Goal: Task Accomplishment & Management: Use online tool/utility

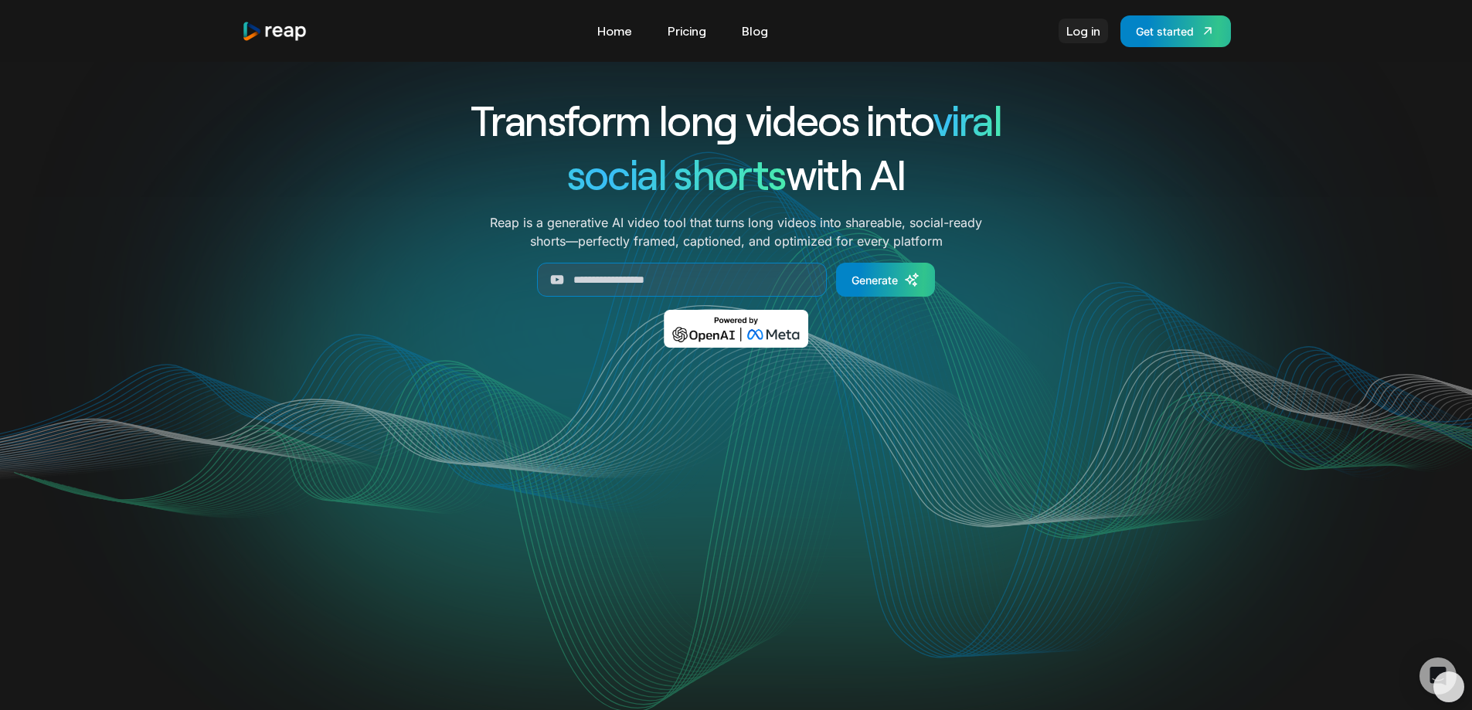
click at [1080, 28] on link "Log in" at bounding box center [1083, 31] width 49 height 25
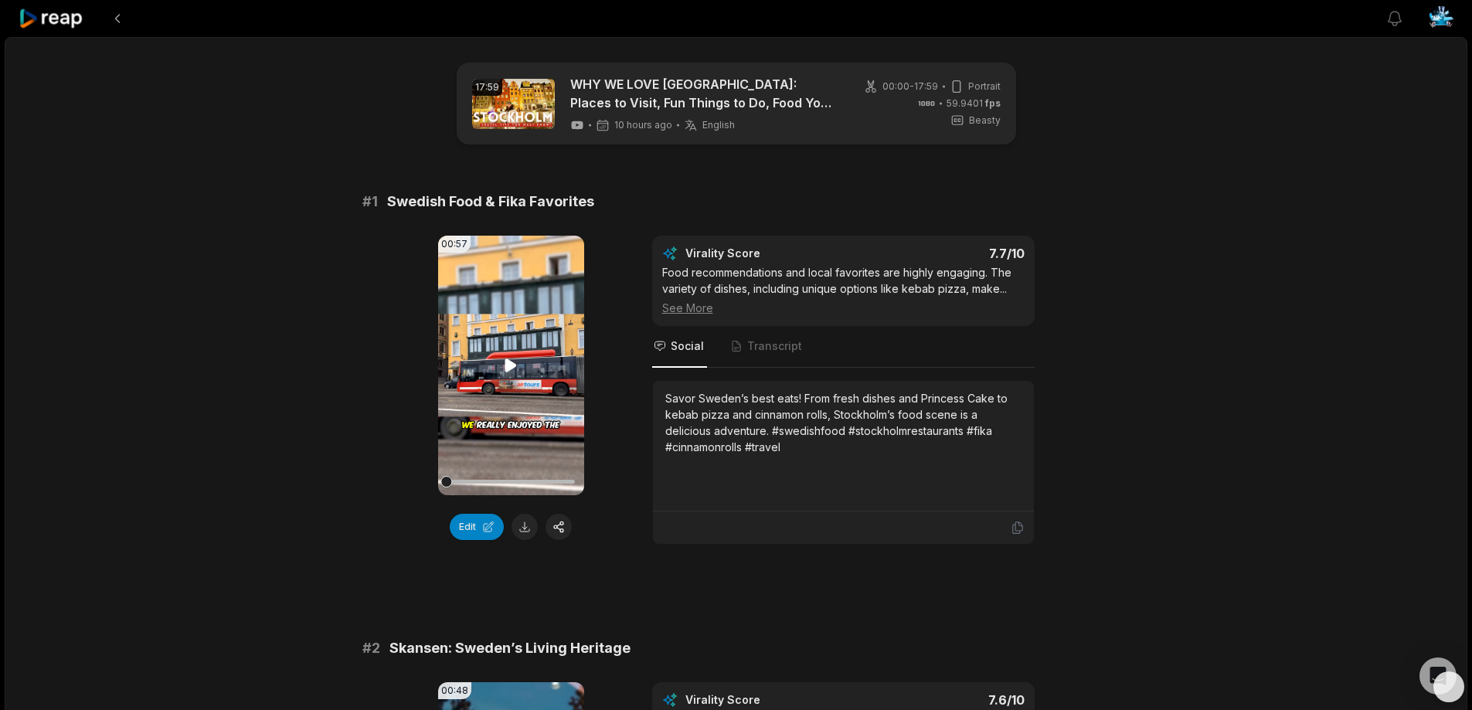
click at [506, 369] on icon at bounding box center [511, 365] width 12 height 13
click at [511, 363] on icon at bounding box center [511, 365] width 19 height 19
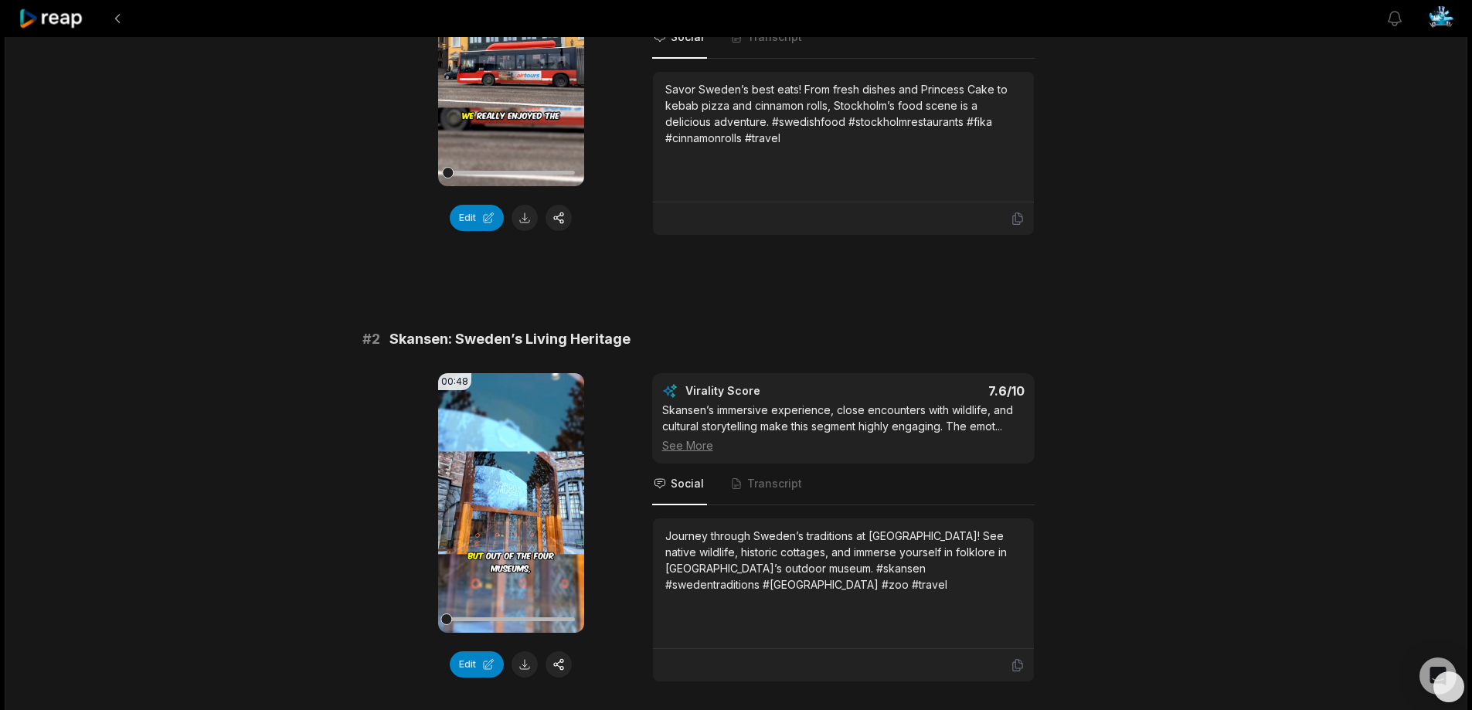
scroll to position [464, 0]
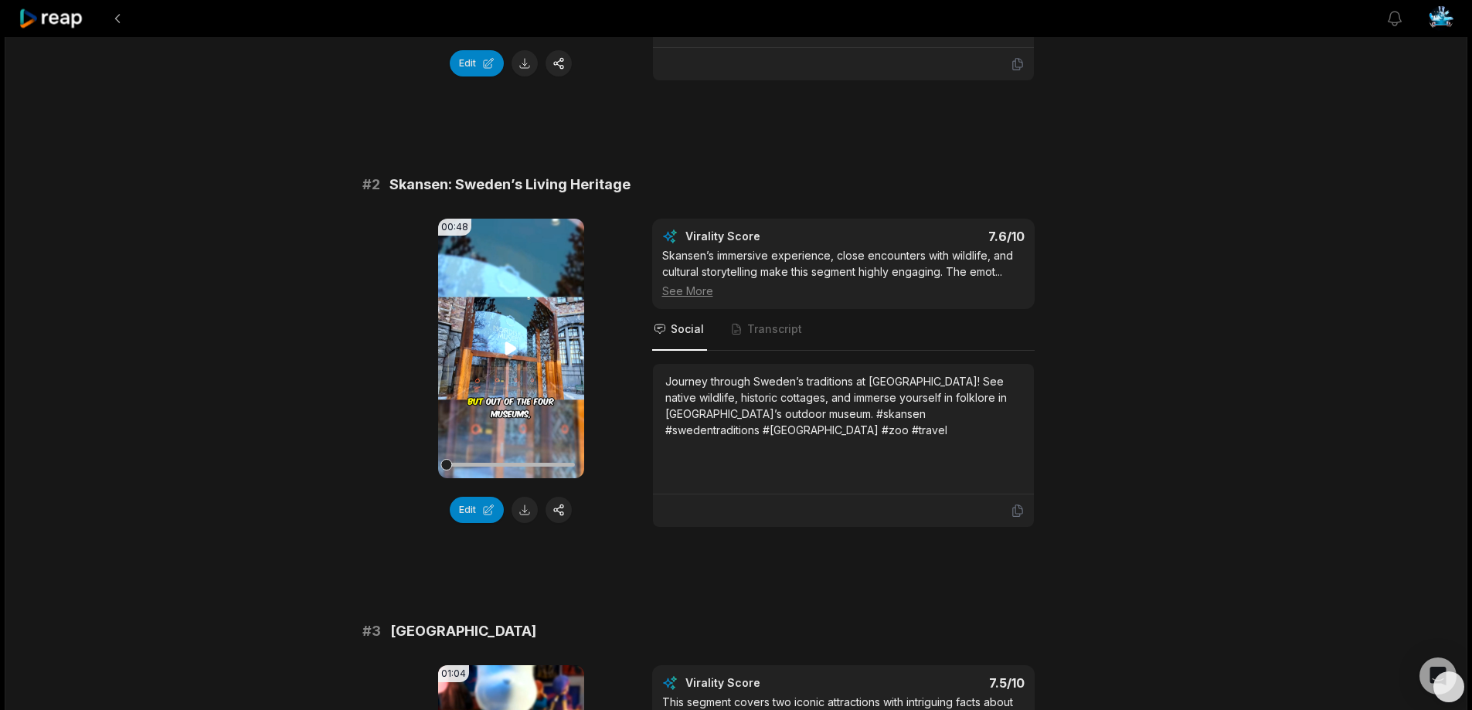
click at [510, 347] on icon at bounding box center [511, 348] width 12 height 13
click at [512, 350] on icon at bounding box center [511, 348] width 19 height 19
click at [512, 350] on icon at bounding box center [511, 348] width 12 height 13
click at [512, 350] on icon at bounding box center [511, 348] width 19 height 19
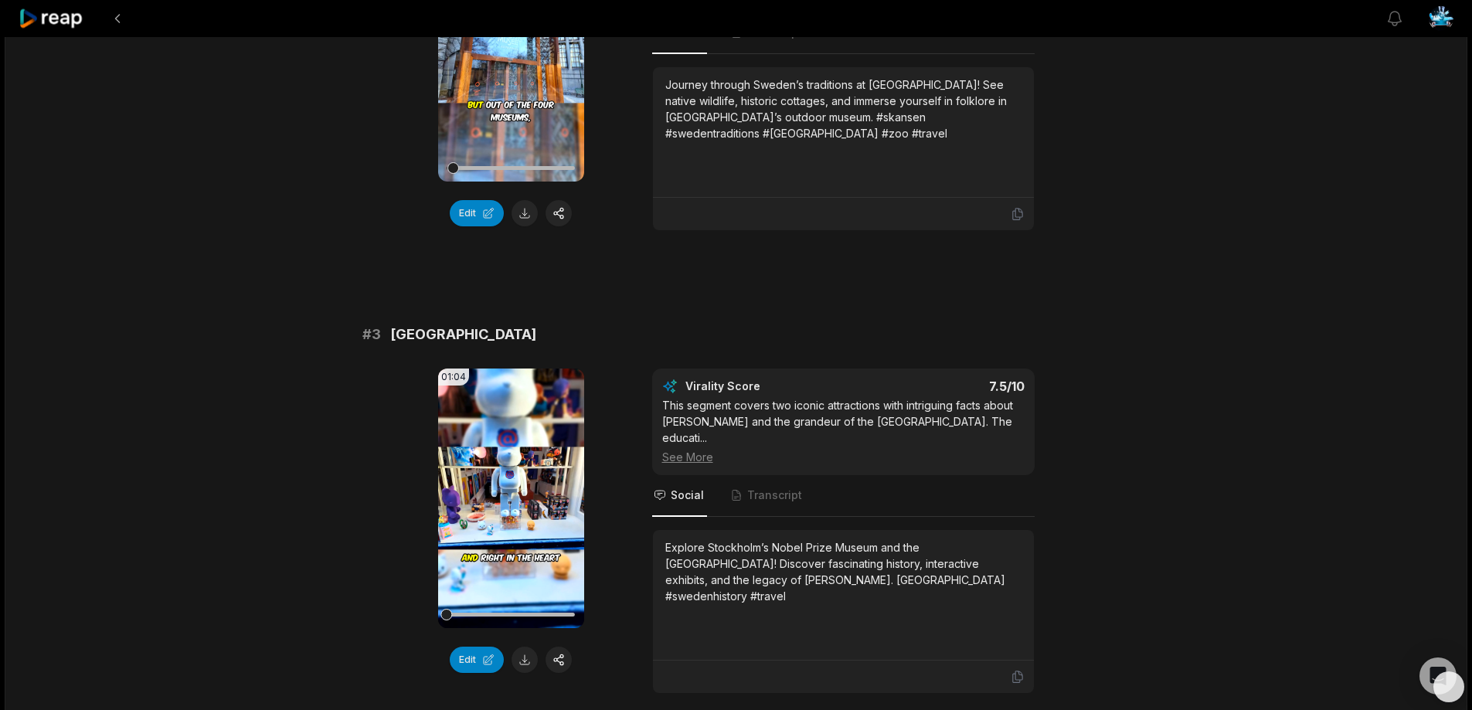
scroll to position [773, 0]
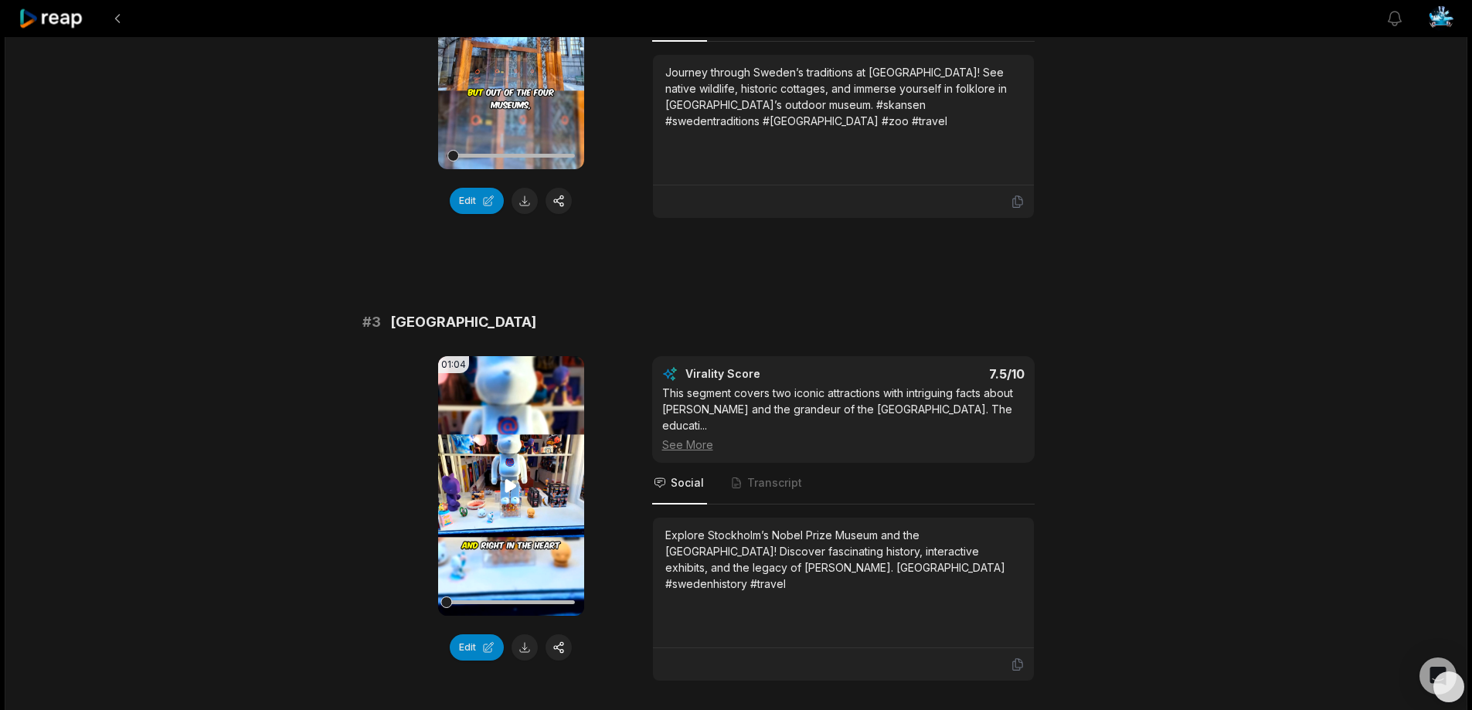
click at [507, 488] on icon at bounding box center [511, 485] width 12 height 13
click at [514, 486] on icon at bounding box center [512, 486] width 6 height 10
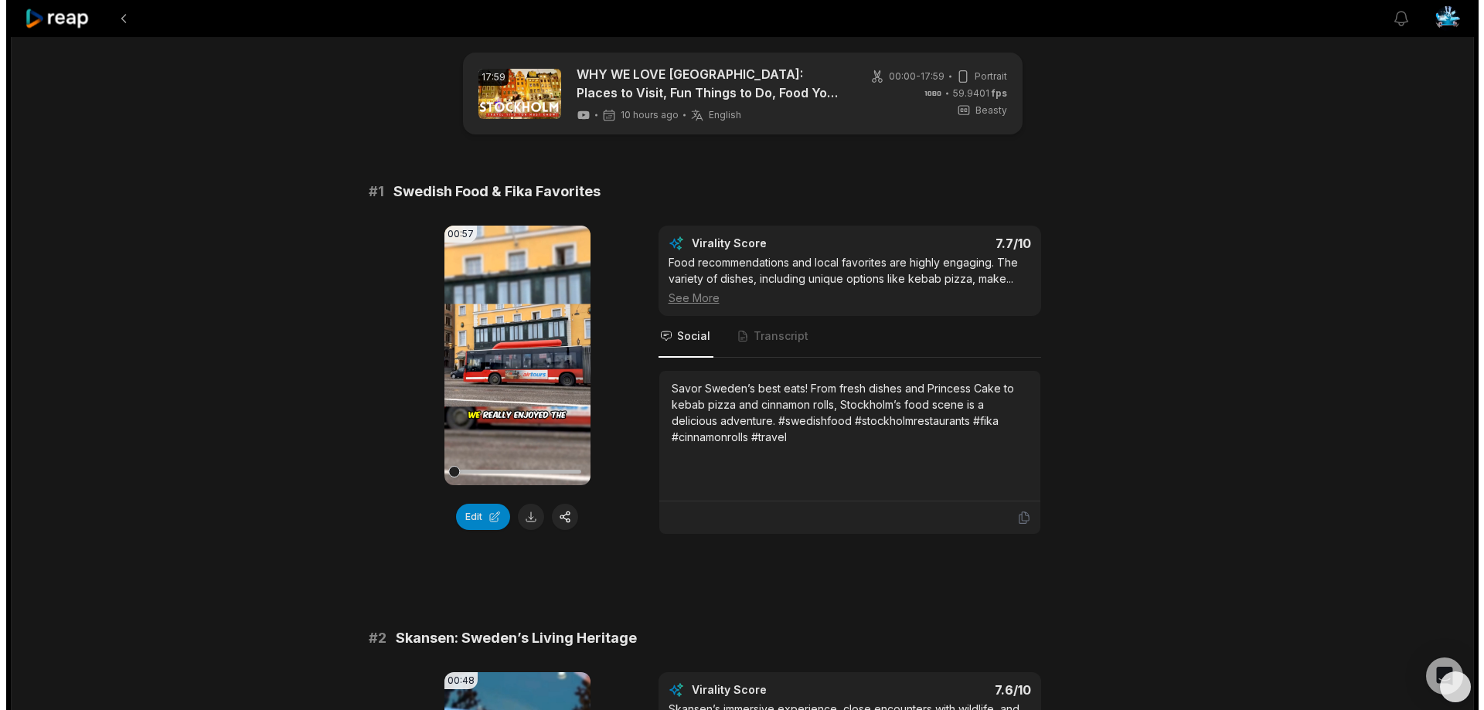
scroll to position [0, 0]
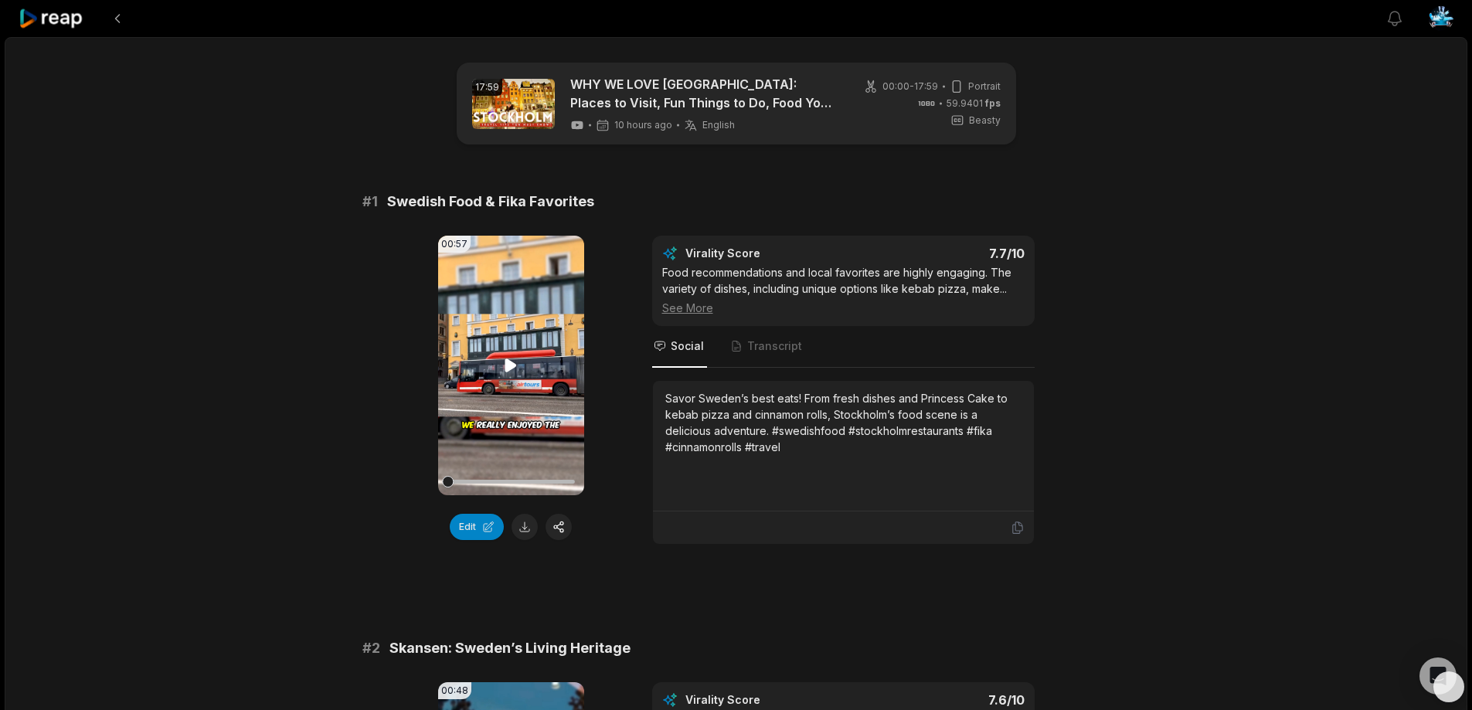
click at [509, 369] on icon at bounding box center [511, 365] width 12 height 13
click at [514, 365] on icon at bounding box center [512, 365] width 6 height 10
click at [799, 446] on div "Savor Sweden’s best eats! From fresh dishes and Princess Cake to kebab pizza an…" at bounding box center [843, 422] width 356 height 65
click at [556, 530] on button "button" at bounding box center [559, 527] width 26 height 26
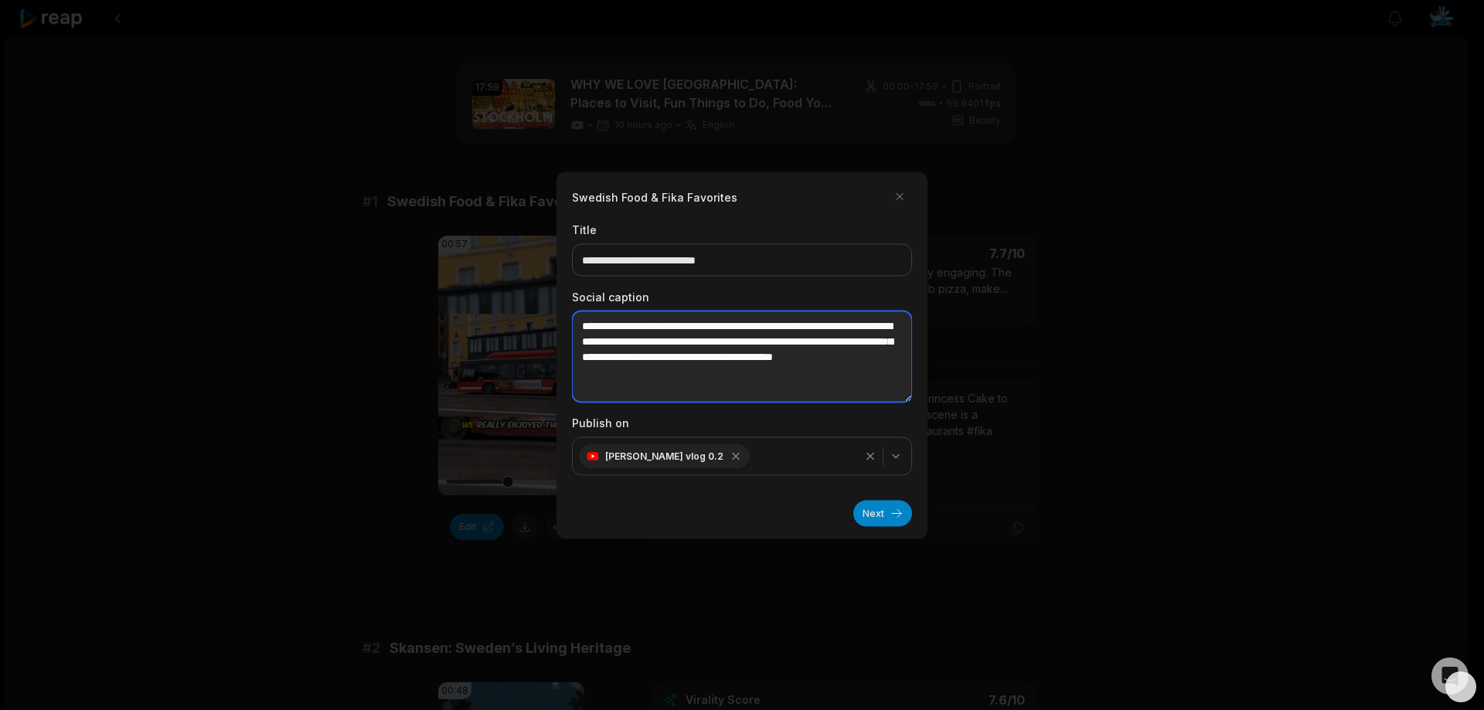
click at [868, 381] on textarea "**********" at bounding box center [742, 356] width 340 height 91
paste textarea "**********"
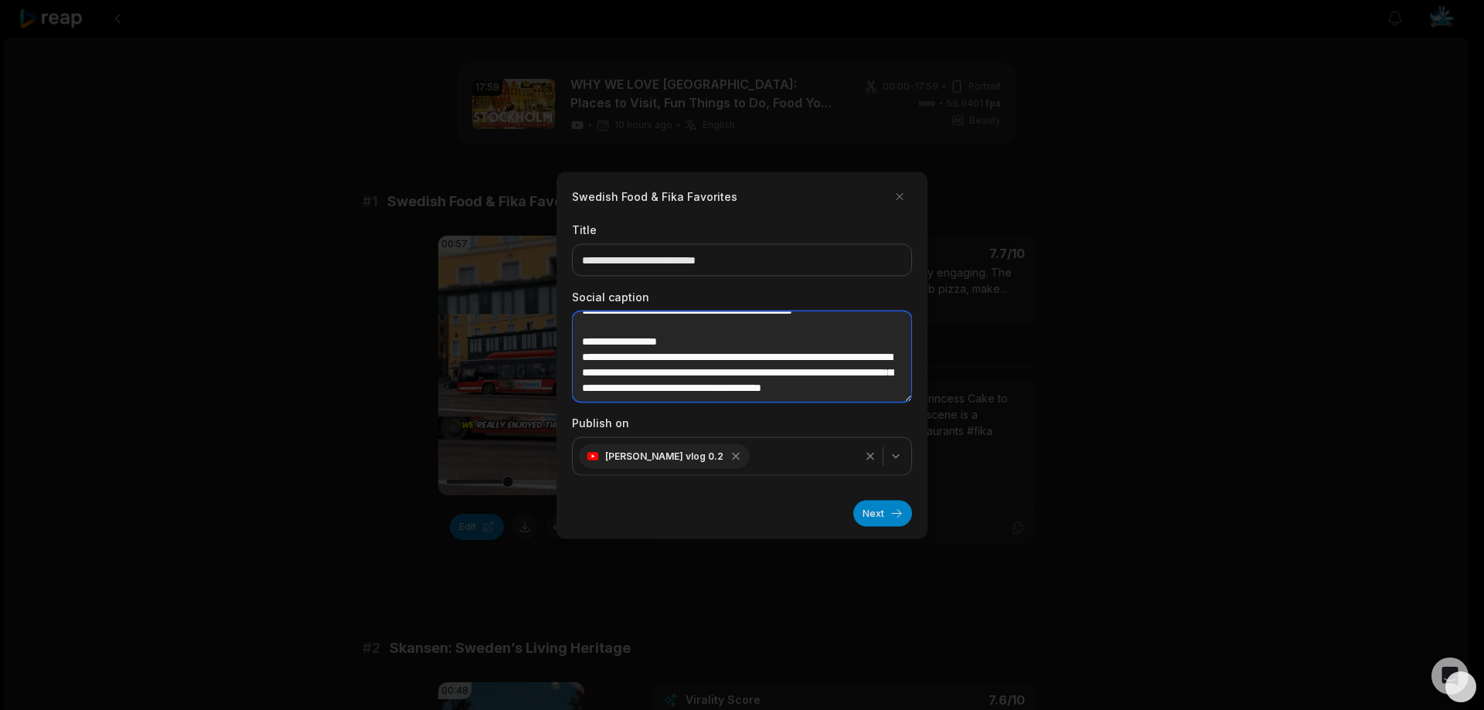
scroll to position [70, 0]
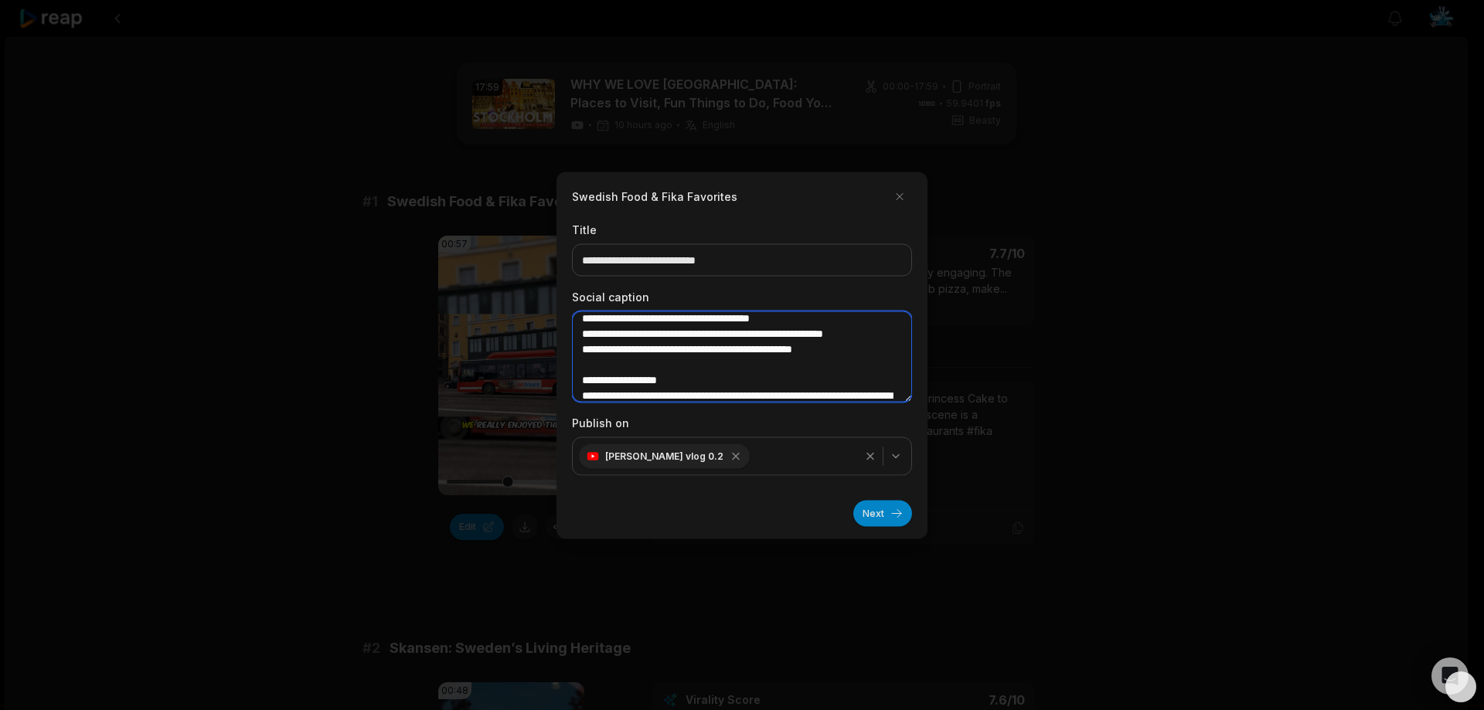
type textarea "**********"
